Goal: Find specific page/section: Find specific page/section

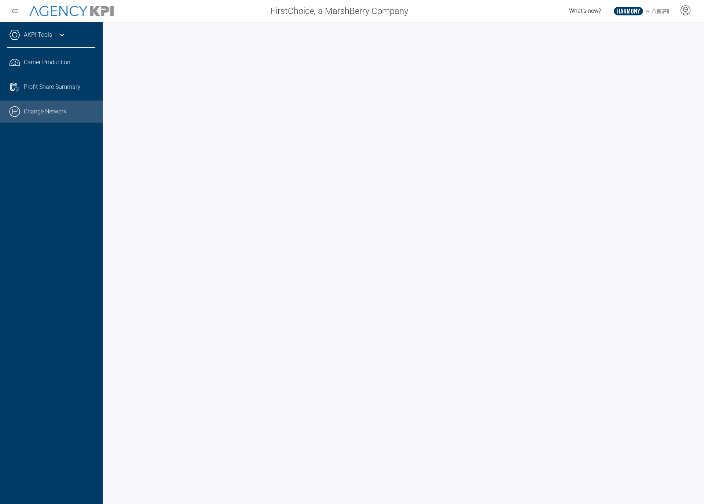
click at [18, 118] on link ".cls-1{fill:none;stroke:#000;stroke-linecap:round;stroke-linejoin:round;stroke-…" at bounding box center [51, 112] width 103 height 22
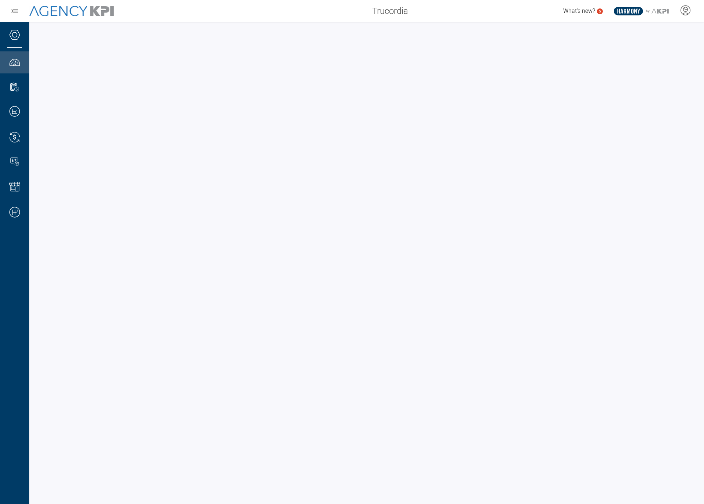
click at [286, 21] on div "Trucordia What's new? 5 .st0{fill:#003B66;} .st1{fill:#FFFFFF;} .st2{fill:#9496…" at bounding box center [352, 11] width 704 height 22
click at [683, 15] on icon at bounding box center [685, 10] width 11 height 11
click at [657, 36] on li "Admin Portal" at bounding box center [656, 30] width 79 height 17
